Goal: Transaction & Acquisition: Obtain resource

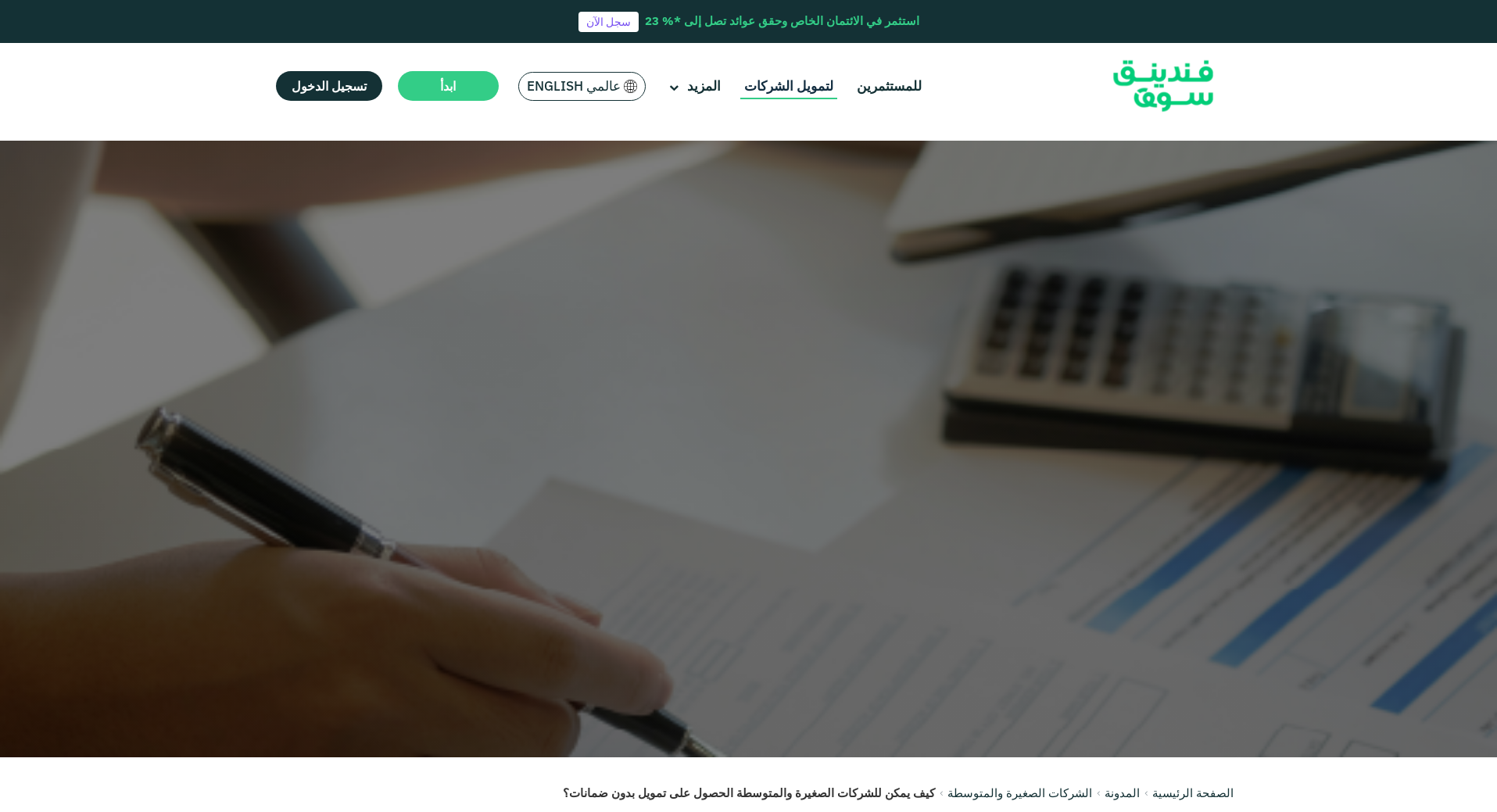
click at [779, 91] on link "لتمويل الشركات" at bounding box center [788, 86] width 97 height 26
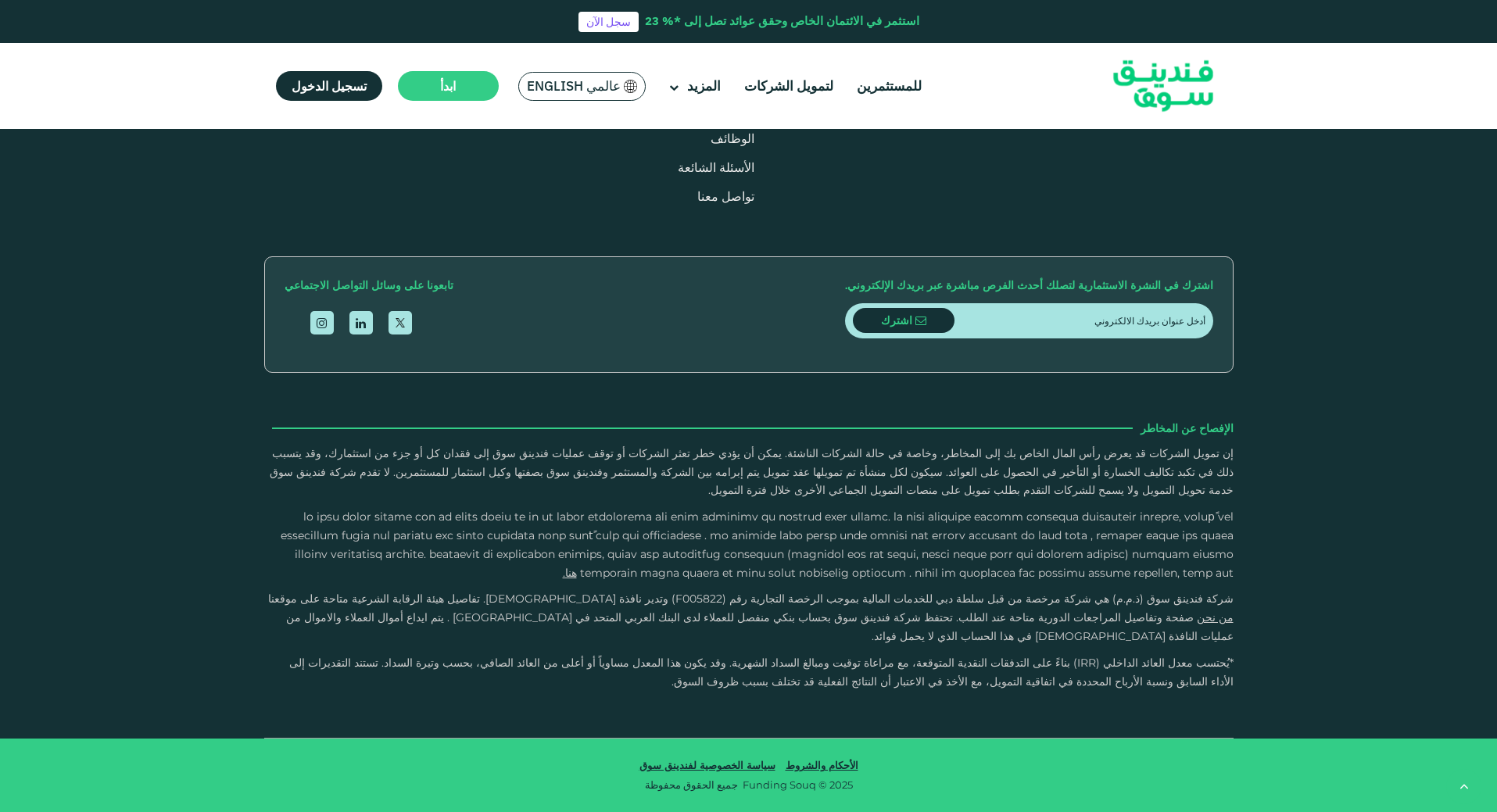
scroll to position [2579, 0]
click at [1170, 86] on button "كيف تتم عملية سداد الأقساط ؟" at bounding box center [748, 63] width 946 height 46
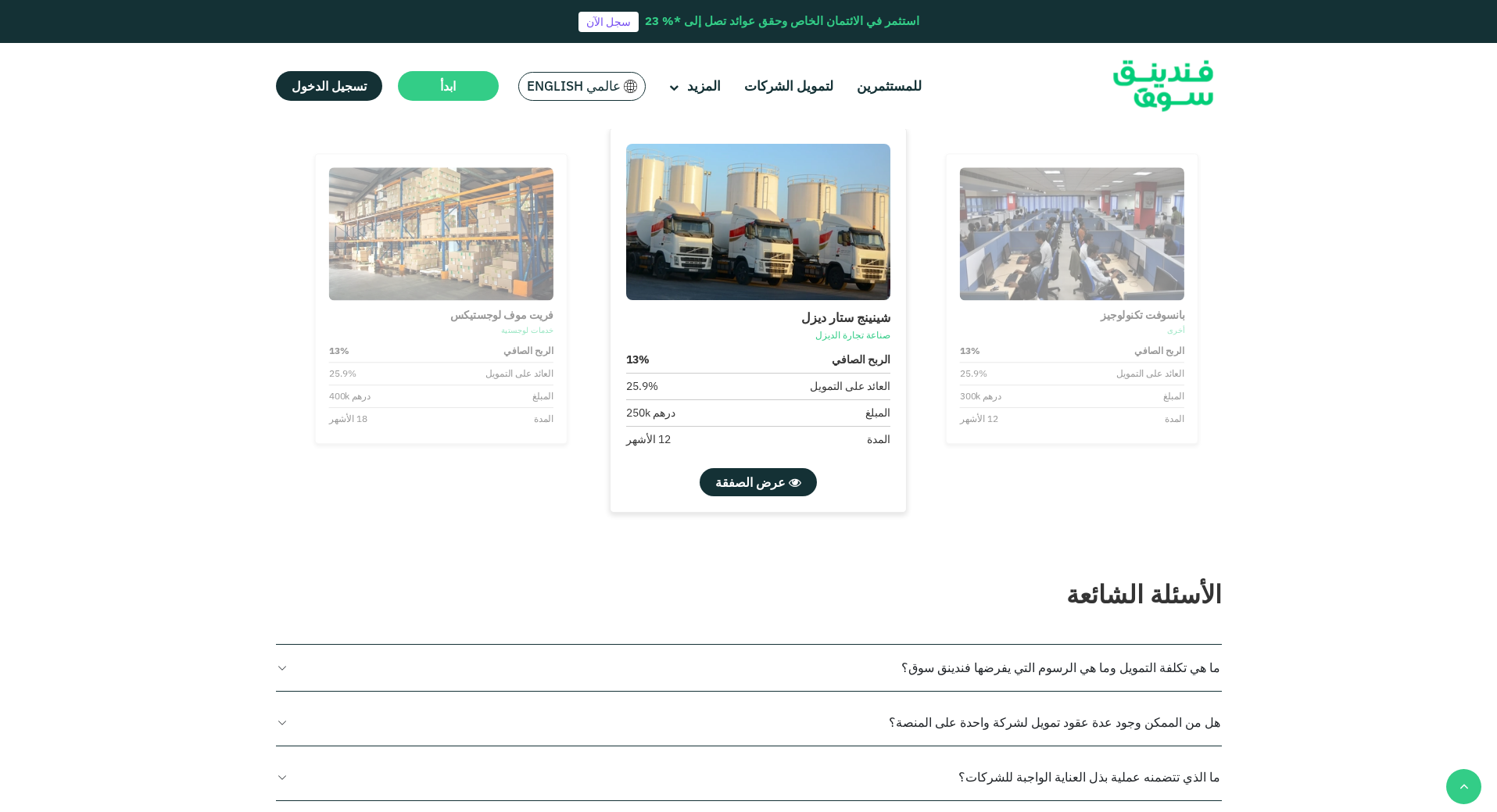
scroll to position [1485, 0]
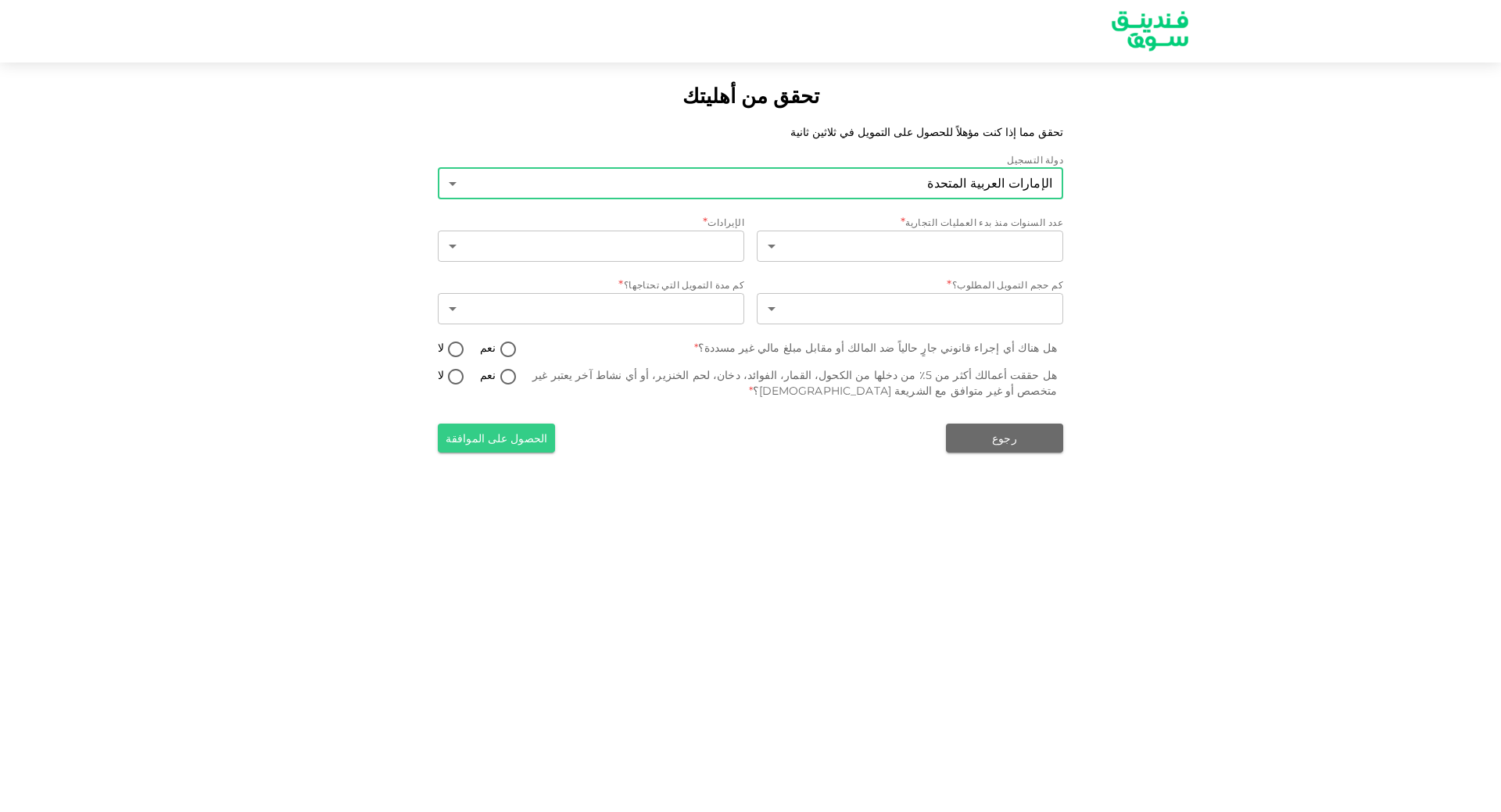
click at [797, 175] on body "تحقق من أهليتك تحقق مما إذا كنت مؤهلاً للحصول على التمويل في ثلاثين ثانية دولة …" at bounding box center [750, 406] width 1501 height 812
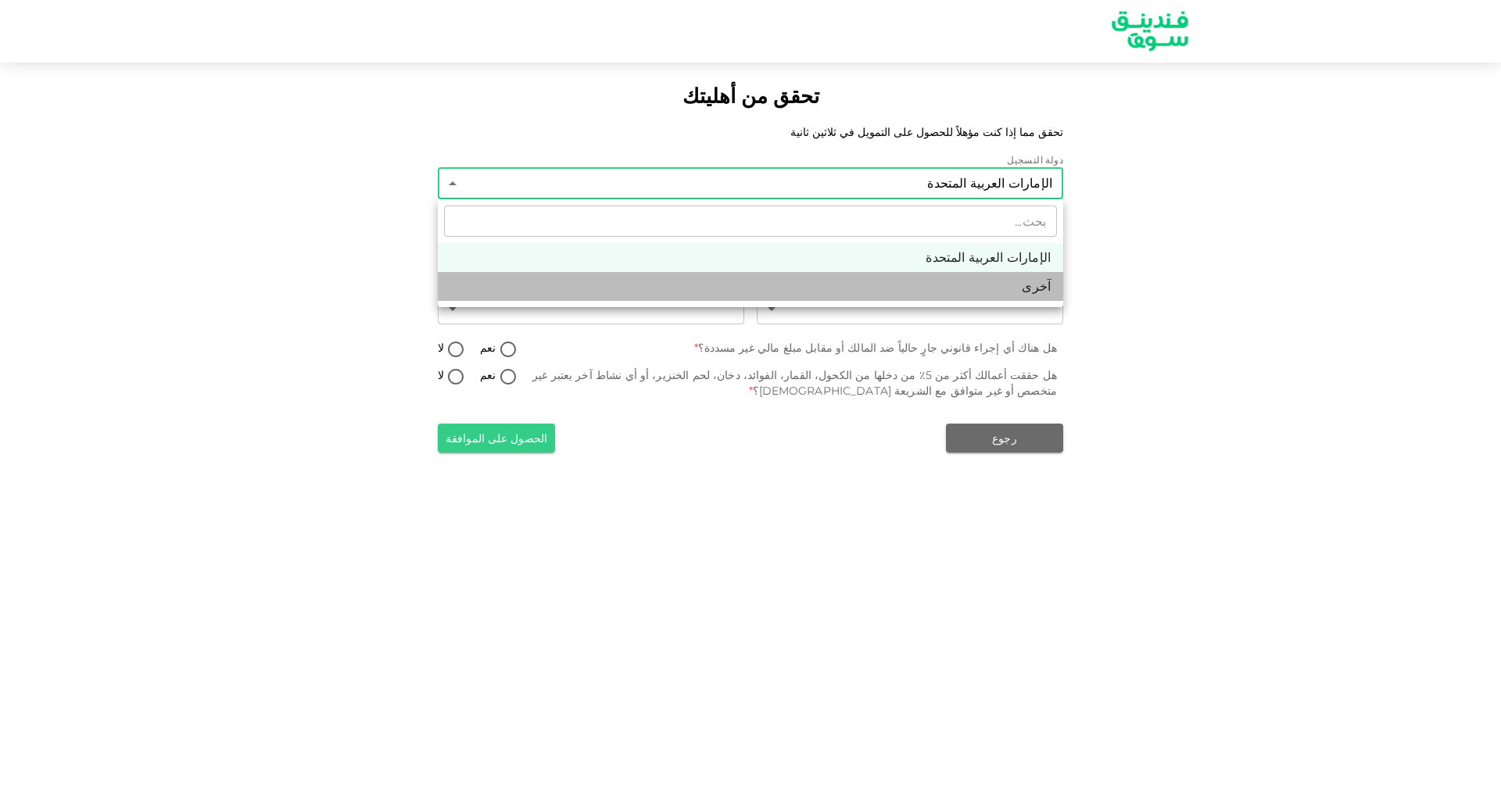
click at [1042, 285] on font "آخرى" at bounding box center [1036, 286] width 29 height 15
type input "3"
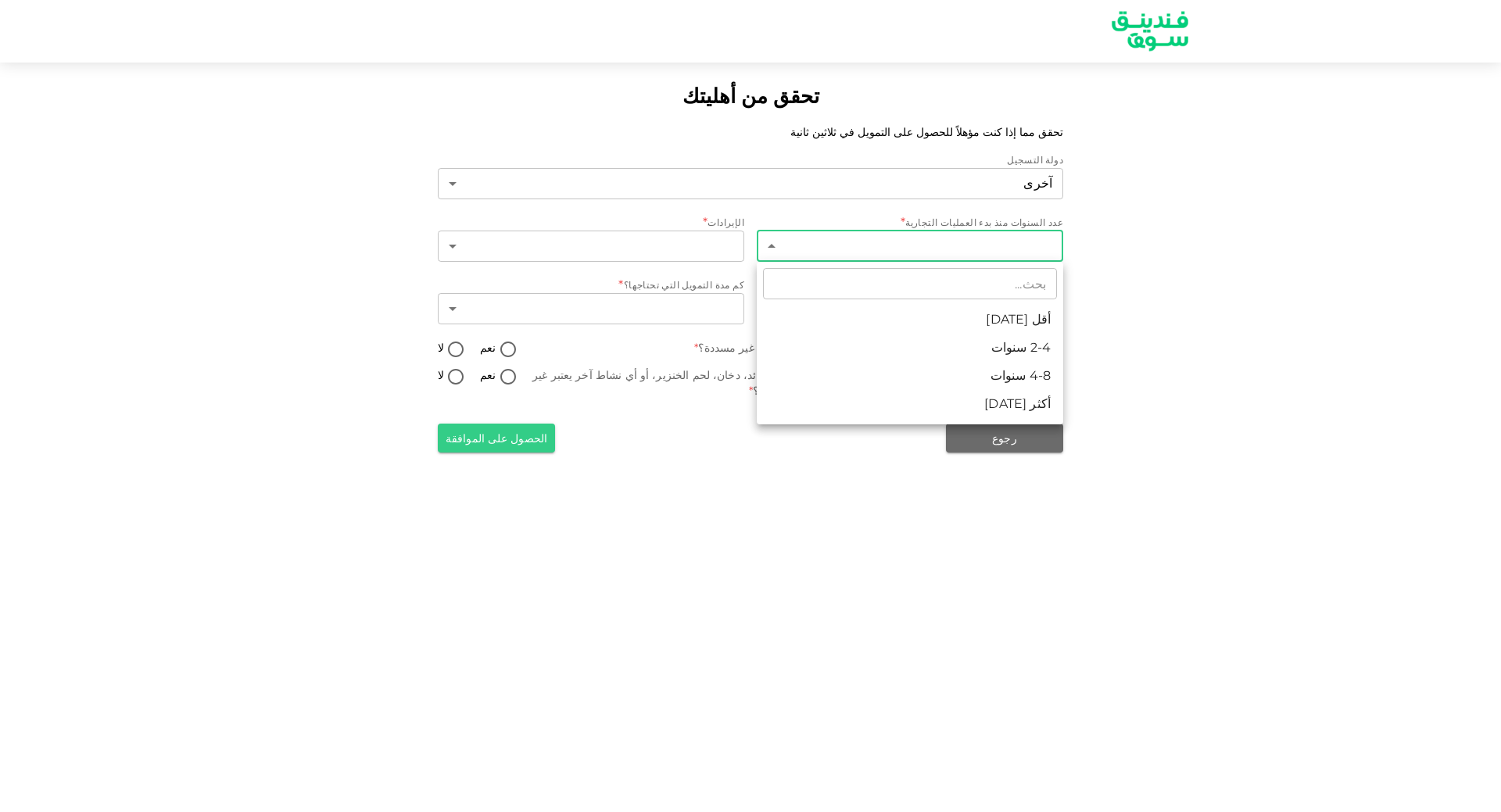
click at [1039, 244] on body "تحقق من أهليتك تحقق مما إذا كنت مؤهلاً للحصول على التمويل في ثلاثين ثانية دولة …" at bounding box center [750, 406] width 1501 height 812
click at [624, 243] on div at bounding box center [750, 406] width 1501 height 812
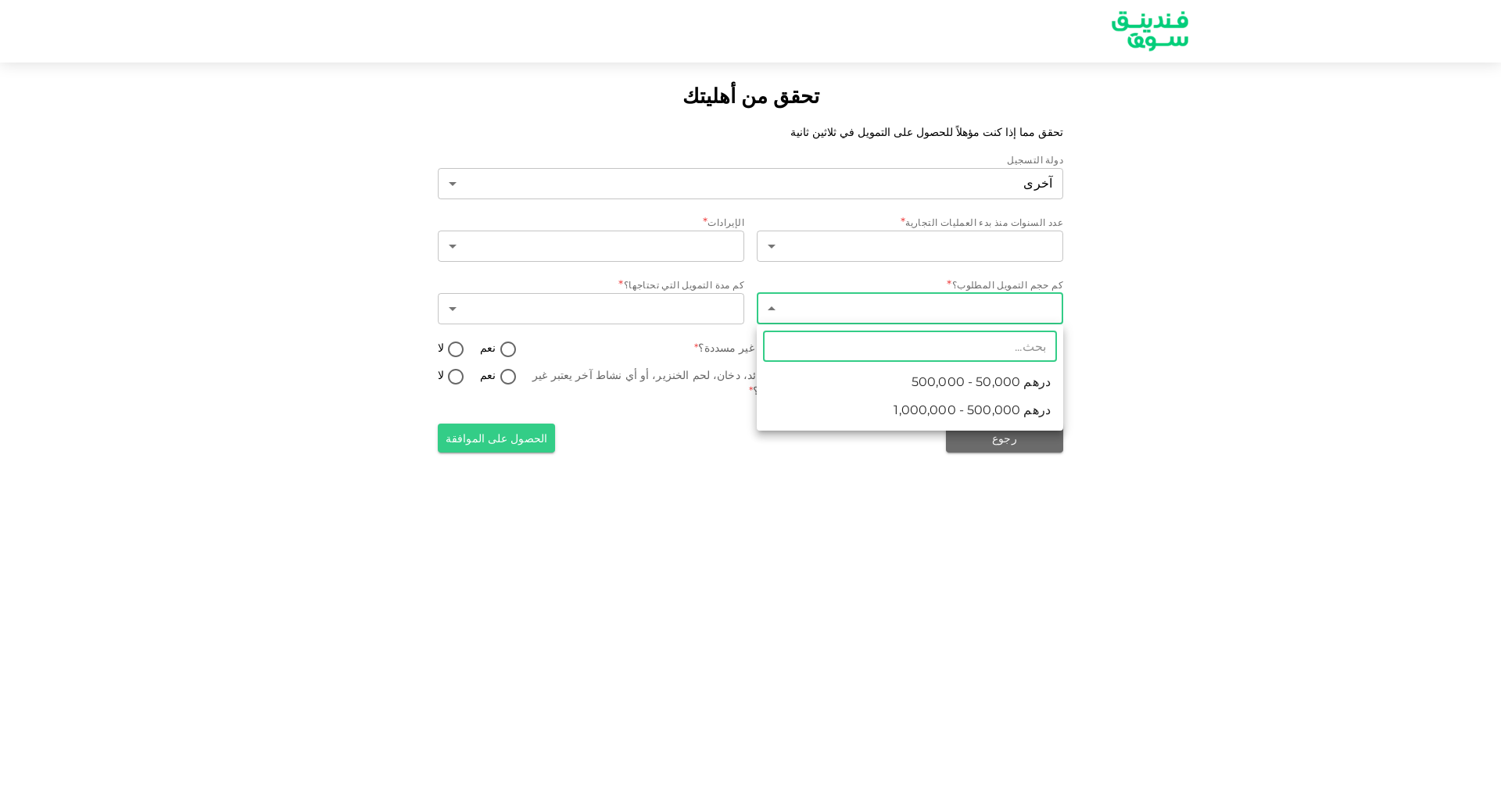
click at [871, 307] on body "تحقق من أهليتك تحقق مما إذا كنت مؤهلاً للحصول على التمويل في ثلاثين ثانية دولة …" at bounding box center [750, 406] width 1501 height 812
click at [686, 307] on div at bounding box center [750, 406] width 1501 height 812
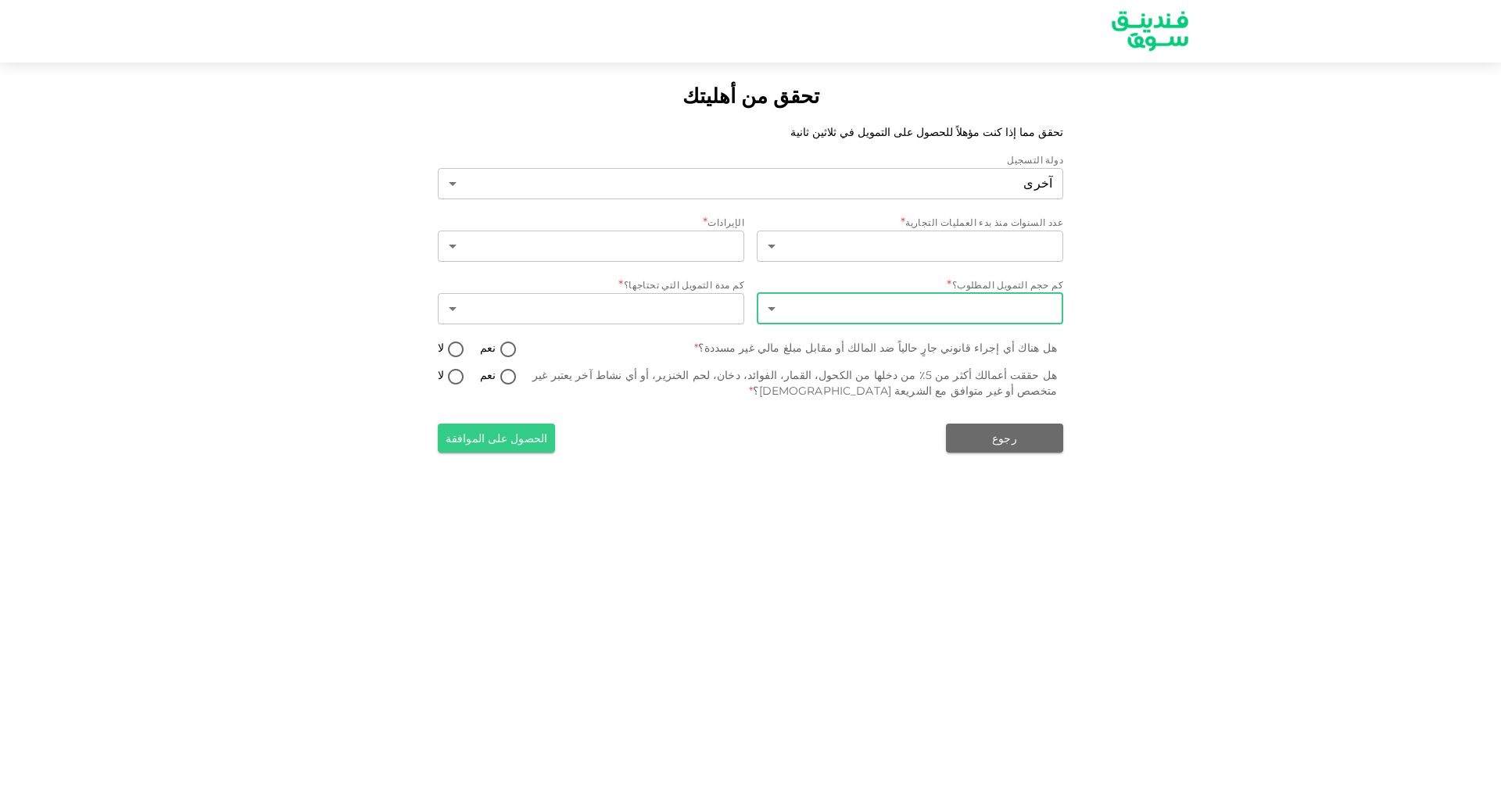
click at [686, 307] on body "تحقق من أهليتك تحقق مما إذا كنت مؤهلاً للحصول على التمويل في ثلاثين ثانية دولة …" at bounding box center [750, 406] width 1501 height 812
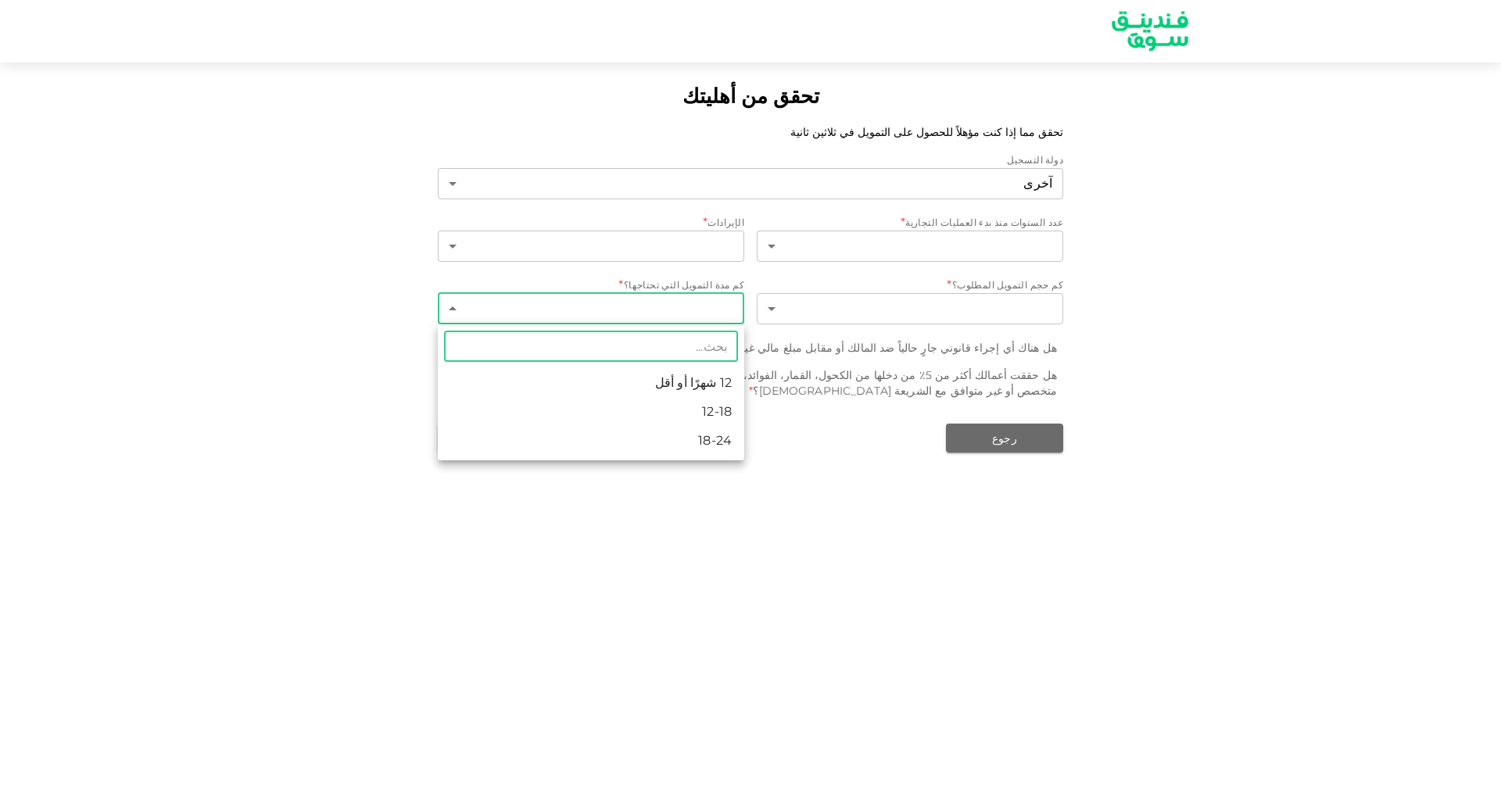
click at [134, 318] on div at bounding box center [750, 406] width 1501 height 812
